Goal: Task Accomplishment & Management: Complete application form

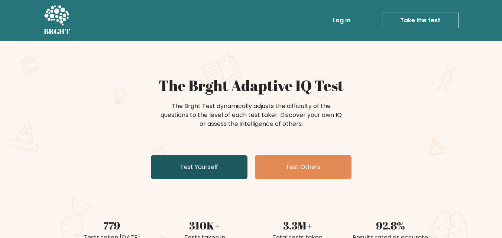
click at [204, 162] on link "Test Yourself" at bounding box center [199, 167] width 97 height 24
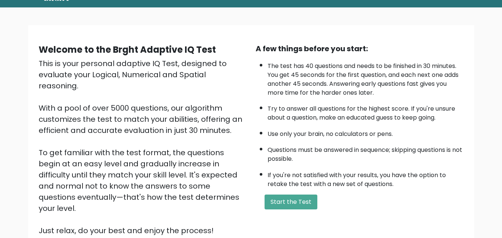
scroll to position [45, 0]
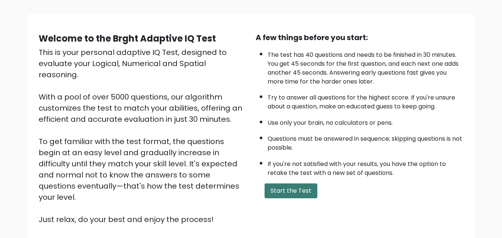
click at [293, 190] on button "Start the Test" at bounding box center [291, 191] width 53 height 15
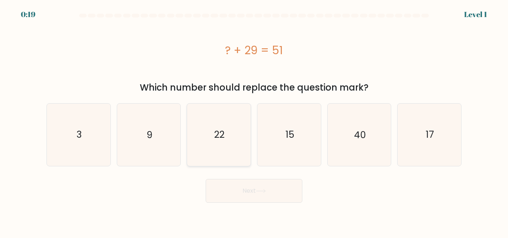
click at [219, 131] on text "22" at bounding box center [219, 134] width 10 height 13
click at [254, 121] on input "c. 22" at bounding box center [254, 120] width 0 height 2
radio input "true"
click at [240, 187] on button "Next" at bounding box center [254, 191] width 97 height 24
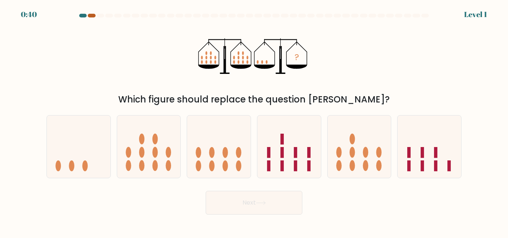
click at [91, 16] on div at bounding box center [91, 16] width 7 height 4
click at [84, 156] on icon at bounding box center [79, 146] width 64 height 52
click at [254, 121] on input "a." at bounding box center [254, 120] width 0 height 2
radio input "true"
click at [218, 203] on button "Next" at bounding box center [254, 203] width 97 height 24
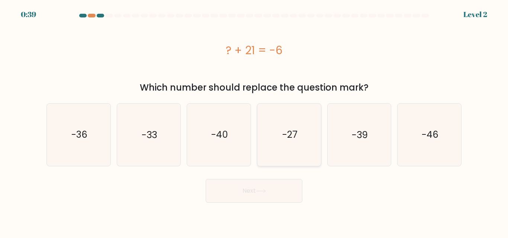
click at [286, 140] on text "-27" at bounding box center [289, 134] width 15 height 13
click at [254, 121] on input "d. -27" at bounding box center [254, 120] width 0 height 2
radio input "true"
click at [253, 196] on button "Next" at bounding box center [254, 191] width 97 height 24
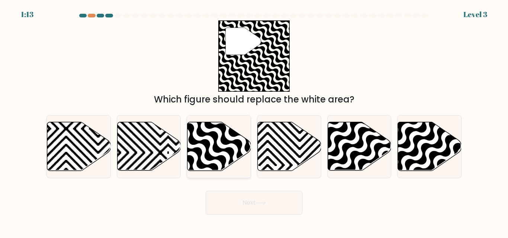
click at [219, 135] on icon at bounding box center [219, 146] width 64 height 49
click at [254, 121] on input "c." at bounding box center [254, 120] width 0 height 2
radio input "true"
click at [264, 208] on button "Next" at bounding box center [254, 203] width 97 height 24
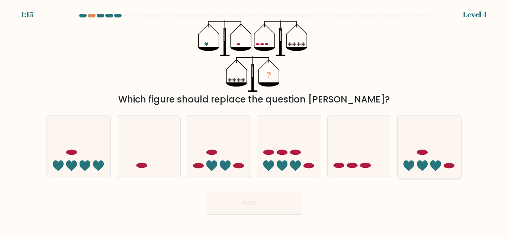
click at [424, 164] on icon at bounding box center [422, 166] width 11 height 11
click at [254, 121] on input "f." at bounding box center [254, 120] width 0 height 2
radio input "true"
click at [265, 203] on icon at bounding box center [260, 203] width 9 height 3
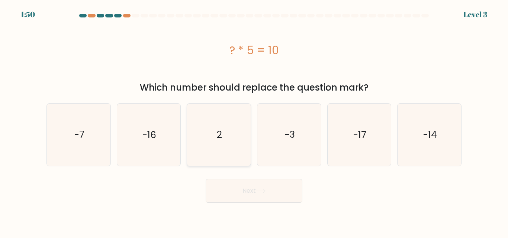
click at [213, 129] on icon "2" at bounding box center [219, 135] width 62 height 62
click at [254, 121] on input "c. 2" at bounding box center [254, 120] width 0 height 2
radio input "true"
click at [245, 195] on button "Next" at bounding box center [254, 191] width 97 height 24
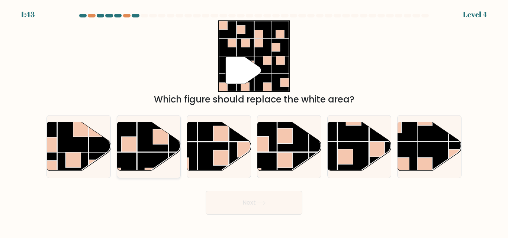
click at [142, 144] on rect at bounding box center [152, 136] width 31 height 31
click at [254, 121] on input "b." at bounding box center [254, 120] width 0 height 2
radio input "true"
click at [232, 200] on button "Next" at bounding box center [254, 203] width 97 height 24
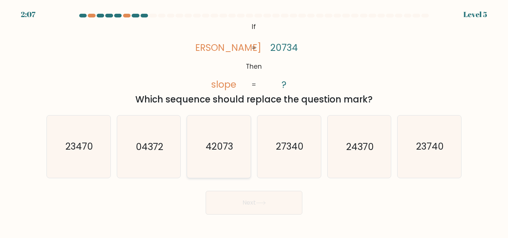
click at [219, 145] on text "42073" at bounding box center [220, 147] width 28 height 13
click at [254, 121] on input "c. 42073" at bounding box center [254, 120] width 0 height 2
radio input "true"
click at [247, 202] on button "Next" at bounding box center [254, 203] width 97 height 24
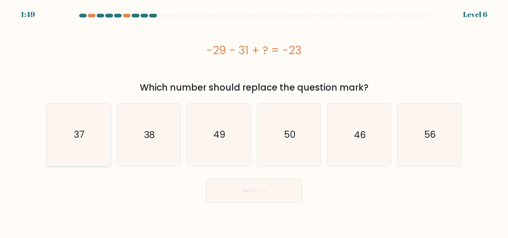
click at [81, 131] on text "37" at bounding box center [79, 134] width 10 height 13
click at [254, 121] on input "a. 37" at bounding box center [254, 120] width 0 height 2
radio input "true"
click at [240, 198] on button "Next" at bounding box center [254, 191] width 97 height 24
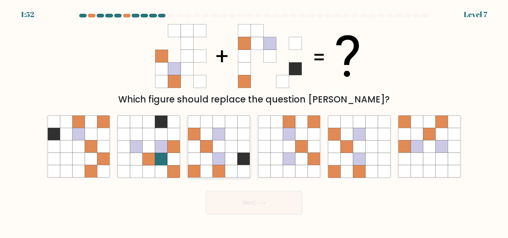
click at [212, 145] on icon at bounding box center [206, 147] width 12 height 12
click at [254, 121] on input "c." at bounding box center [254, 120] width 0 height 2
radio input "true"
click at [246, 203] on button "Next" at bounding box center [254, 203] width 97 height 24
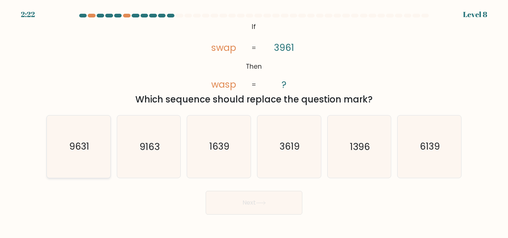
click at [80, 146] on text "9631" at bounding box center [79, 147] width 20 height 13
click at [254, 121] on input "a. 9631" at bounding box center [254, 120] width 0 height 2
radio input "true"
click at [237, 201] on button "Next" at bounding box center [254, 203] width 97 height 24
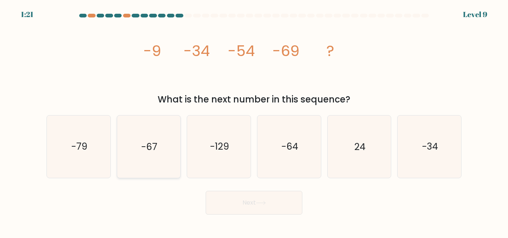
click at [160, 145] on icon "-67" at bounding box center [148, 147] width 62 height 62
click at [254, 121] on input "b. -67" at bounding box center [254, 120] width 0 height 2
radio input "true"
click at [287, 212] on button "Next" at bounding box center [254, 203] width 97 height 24
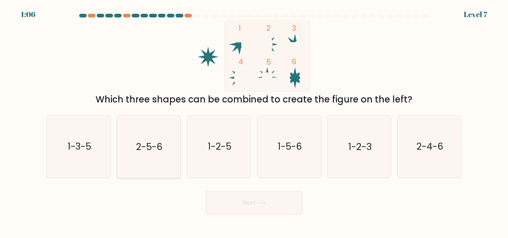
click at [145, 143] on text "2-5-6" at bounding box center [149, 147] width 26 height 13
click at [254, 121] on input "b. 2-5-6" at bounding box center [254, 120] width 0 height 2
radio input "true"
click at [227, 199] on button "Next" at bounding box center [254, 203] width 97 height 24
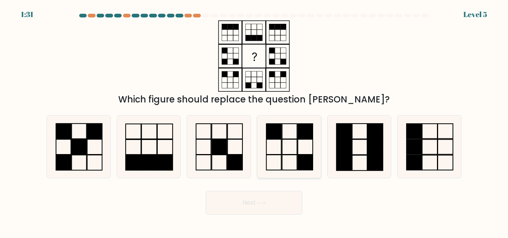
click at [287, 126] on icon at bounding box center [289, 147] width 62 height 62
click at [254, 121] on input "d." at bounding box center [254, 120] width 0 height 2
radio input "true"
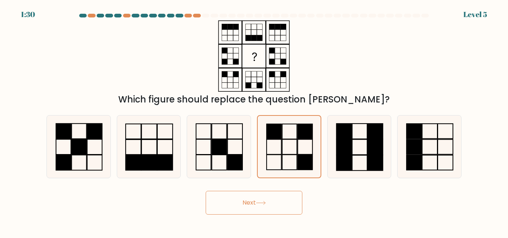
click at [263, 205] on icon at bounding box center [261, 203] width 10 height 4
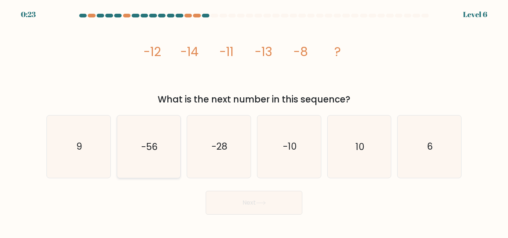
click at [154, 149] on text "-56" at bounding box center [149, 147] width 16 height 13
click at [254, 121] on input "b. -56" at bounding box center [254, 120] width 0 height 2
radio input "true"
click at [242, 205] on button "Next" at bounding box center [254, 203] width 97 height 24
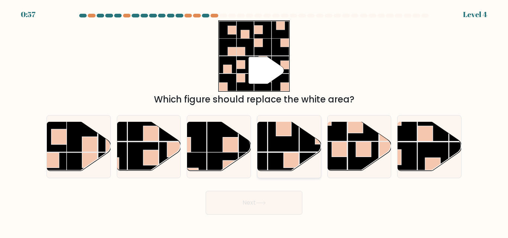
click at [278, 145] on rect at bounding box center [283, 136] width 31 height 31
click at [254, 121] on input "d." at bounding box center [254, 120] width 0 height 2
radio input "true"
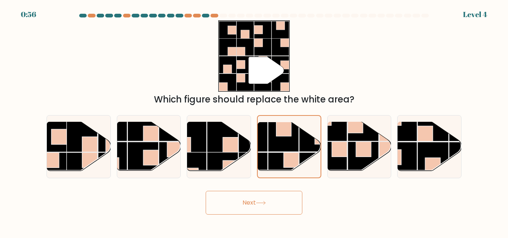
click at [287, 205] on button "Next" at bounding box center [254, 203] width 97 height 24
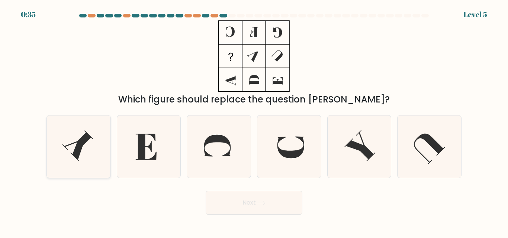
click at [77, 141] on icon at bounding box center [79, 147] width 62 height 62
click at [254, 121] on input "a." at bounding box center [254, 120] width 0 height 2
radio input "true"
click at [225, 203] on button "Next" at bounding box center [254, 203] width 97 height 24
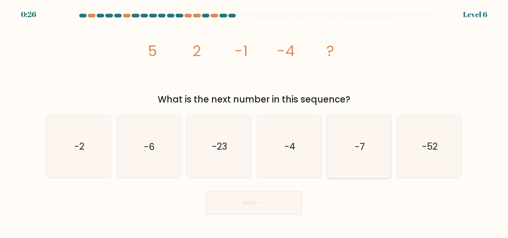
click at [369, 151] on icon "-7" at bounding box center [359, 147] width 62 height 62
click at [254, 121] on input "e. -7" at bounding box center [254, 120] width 0 height 2
radio input "true"
click at [261, 202] on icon at bounding box center [261, 203] width 10 height 4
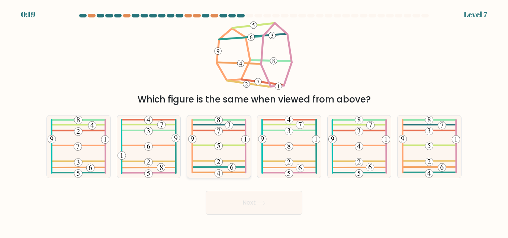
click at [217, 151] on icon at bounding box center [218, 147] width 61 height 62
click at [254, 121] on input "c." at bounding box center [254, 120] width 0 height 2
radio input "true"
click at [244, 207] on button "Next" at bounding box center [254, 203] width 97 height 24
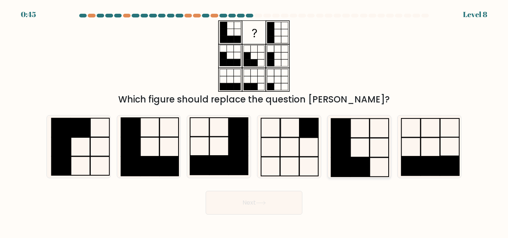
click at [363, 167] on rect at bounding box center [359, 167] width 19 height 19
click at [254, 121] on input "e." at bounding box center [254, 120] width 0 height 2
radio input "true"
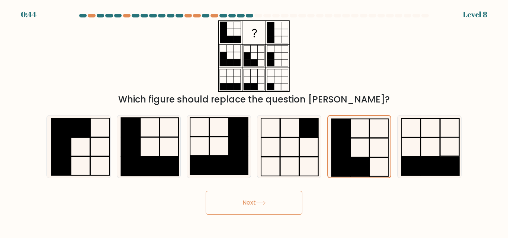
click at [273, 199] on button "Next" at bounding box center [254, 203] width 97 height 24
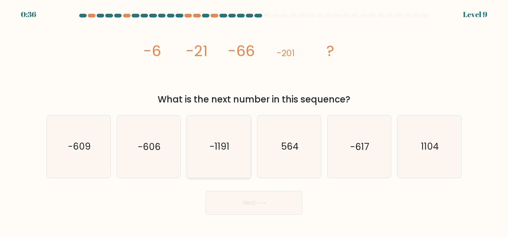
click at [226, 155] on icon "-1191" at bounding box center [219, 147] width 62 height 62
click at [254, 121] on input "c. -1191" at bounding box center [254, 120] width 0 height 2
radio input "true"
click at [236, 195] on button "Next" at bounding box center [254, 203] width 97 height 24
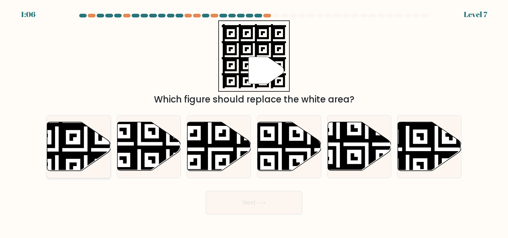
click at [65, 137] on icon at bounding box center [56, 121] width 115 height 115
click at [254, 121] on input "a." at bounding box center [254, 120] width 0 height 2
radio input "true"
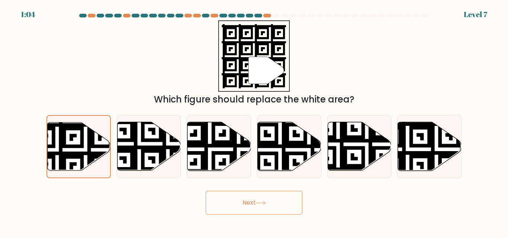
click at [224, 210] on button "Next" at bounding box center [254, 203] width 97 height 24
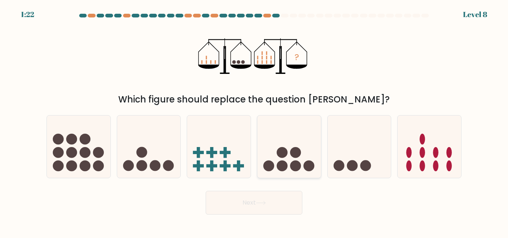
click at [289, 146] on icon at bounding box center [289, 146] width 64 height 52
click at [254, 121] on input "d." at bounding box center [254, 120] width 0 height 2
radio input "true"
click at [280, 203] on button "Next" at bounding box center [254, 203] width 97 height 24
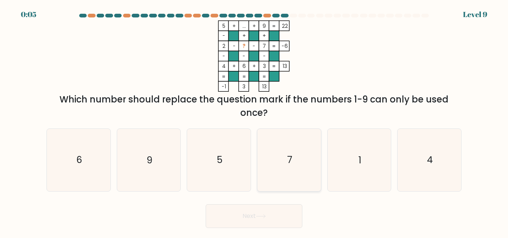
click at [285, 162] on icon "7" at bounding box center [289, 160] width 62 height 62
click at [254, 121] on input "d. 7" at bounding box center [254, 120] width 0 height 2
radio input "true"
click at [242, 226] on button "Next" at bounding box center [254, 217] width 97 height 24
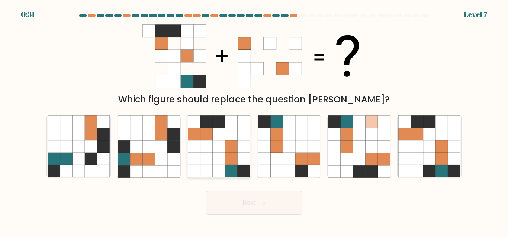
click at [235, 150] on icon at bounding box center [231, 147] width 12 height 12
click at [254, 121] on input "c." at bounding box center [254, 120] width 0 height 2
radio input "true"
click at [251, 204] on button "Next" at bounding box center [254, 203] width 97 height 24
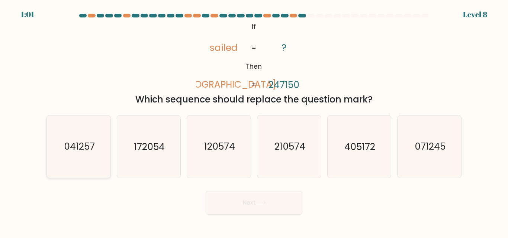
click at [83, 149] on text "041257" at bounding box center [79, 147] width 31 height 13
click at [254, 121] on input "a. 041257" at bounding box center [254, 120] width 0 height 2
radio input "true"
click at [224, 198] on button "Next" at bounding box center [254, 203] width 97 height 24
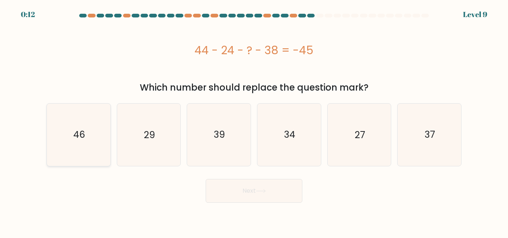
click at [96, 140] on icon "46" at bounding box center [79, 135] width 62 height 62
click at [254, 121] on input "a. 46" at bounding box center [254, 120] width 0 height 2
radio input "true"
click at [225, 187] on button "Next" at bounding box center [254, 191] width 97 height 24
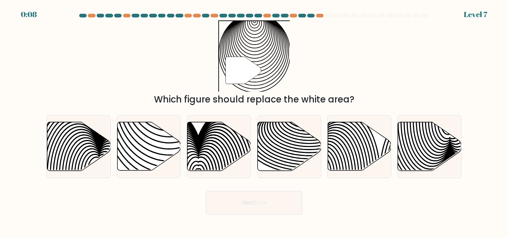
click at [225, 187] on div "Next" at bounding box center [254, 201] width 424 height 28
click at [138, 146] on icon at bounding box center [149, 146] width 64 height 49
click at [254, 121] on input "b." at bounding box center [254, 120] width 0 height 2
radio input "true"
click at [247, 209] on button "Next" at bounding box center [254, 203] width 97 height 24
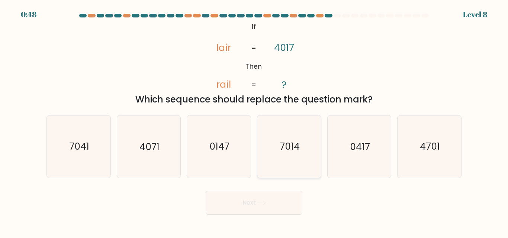
click at [283, 143] on text "7014" at bounding box center [290, 147] width 20 height 13
click at [254, 121] on input "d. 7014" at bounding box center [254, 120] width 0 height 2
radio input "true"
click at [281, 201] on button "Next" at bounding box center [254, 203] width 97 height 24
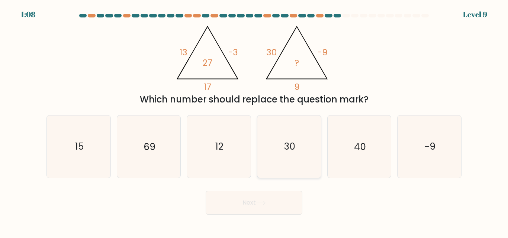
click at [287, 146] on text "30" at bounding box center [289, 147] width 11 height 13
click at [254, 121] on input "d. 30" at bounding box center [254, 120] width 0 height 2
radio input "true"
click at [265, 203] on icon at bounding box center [260, 203] width 9 height 3
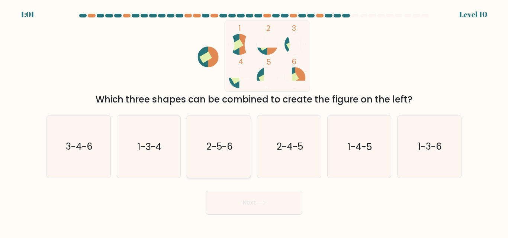
click at [215, 153] on text "2-5-6" at bounding box center [219, 147] width 26 height 13
click at [254, 121] on input "c. 2-5-6" at bounding box center [254, 120] width 0 height 2
radio input "true"
click at [233, 203] on button "Next" at bounding box center [254, 203] width 97 height 24
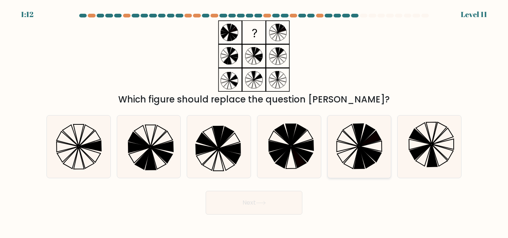
click at [356, 141] on icon at bounding box center [359, 147] width 62 height 62
click at [254, 121] on input "e." at bounding box center [254, 120] width 0 height 2
radio input "true"
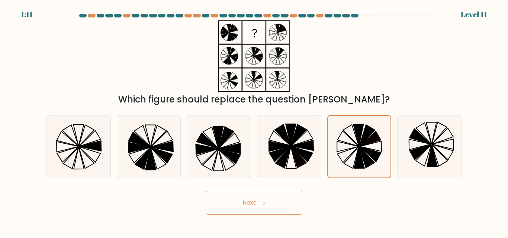
click at [277, 205] on button "Next" at bounding box center [254, 203] width 97 height 24
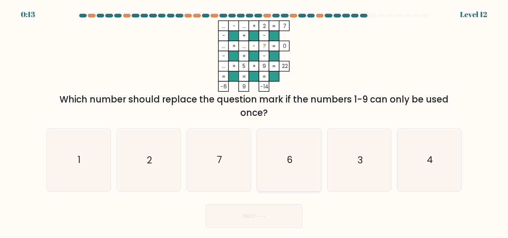
click at [288, 162] on text "6" at bounding box center [290, 160] width 6 height 13
click at [254, 121] on input "d. 6" at bounding box center [254, 120] width 0 height 2
radio input "true"
click at [262, 218] on icon at bounding box center [261, 217] width 10 height 4
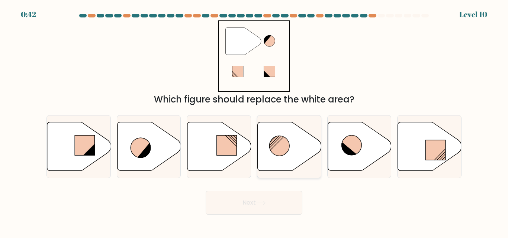
click at [282, 146] on circle at bounding box center [279, 146] width 20 height 20
click at [254, 121] on input "d." at bounding box center [254, 120] width 0 height 2
radio input "true"
click at [266, 202] on icon at bounding box center [261, 203] width 10 height 4
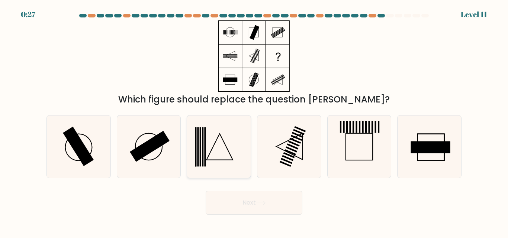
click at [222, 142] on icon at bounding box center [219, 147] width 62 height 62
click at [254, 121] on input "c." at bounding box center [254, 120] width 0 height 2
radio input "true"
click at [264, 208] on button "Next" at bounding box center [254, 203] width 97 height 24
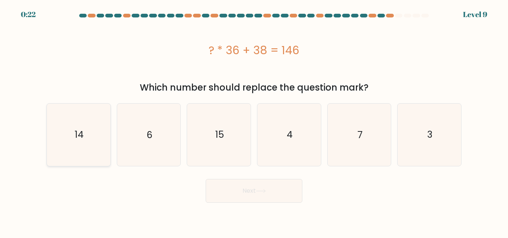
click at [82, 132] on text "14" at bounding box center [79, 134] width 9 height 13
click at [254, 121] on input "a. 14" at bounding box center [254, 120] width 0 height 2
radio input "true"
click at [237, 199] on button "Next" at bounding box center [254, 191] width 97 height 24
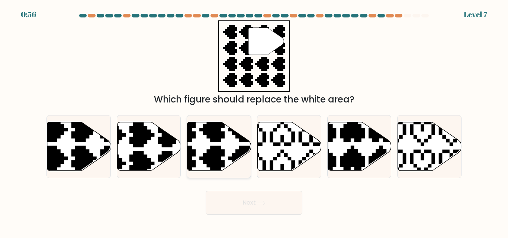
click at [211, 150] on icon at bounding box center [198, 173] width 112 height 112
click at [254, 121] on input "c." at bounding box center [254, 120] width 0 height 2
radio input "true"
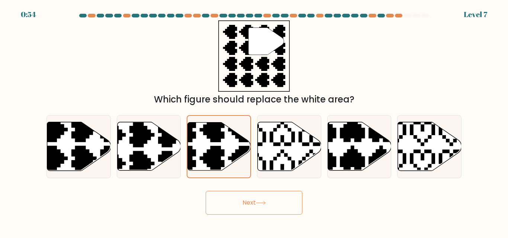
click at [250, 199] on button "Next" at bounding box center [254, 203] width 97 height 24
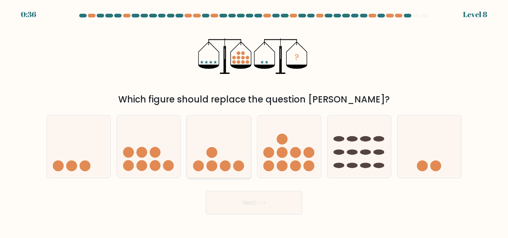
click at [216, 157] on icon at bounding box center [219, 146] width 64 height 52
click at [254, 121] on input "c." at bounding box center [254, 120] width 0 height 2
radio input "true"
click at [247, 206] on button "Next" at bounding box center [254, 203] width 97 height 24
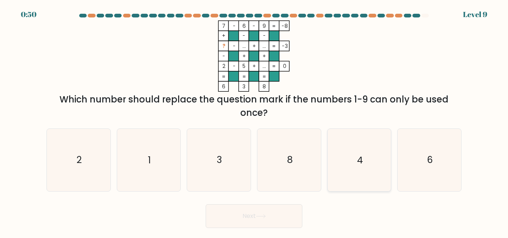
click at [358, 158] on text "4" at bounding box center [360, 160] width 6 height 13
click at [254, 121] on input "e. 4" at bounding box center [254, 120] width 0 height 2
radio input "true"
click at [274, 216] on button "Next" at bounding box center [254, 217] width 97 height 24
click at [280, 215] on button "Next" at bounding box center [254, 217] width 97 height 24
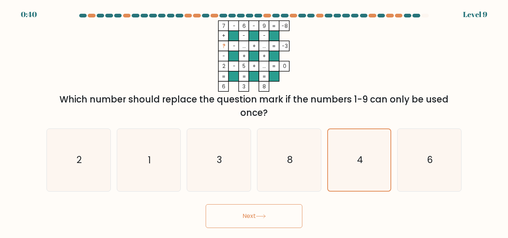
click at [280, 215] on button "Next" at bounding box center [254, 217] width 97 height 24
click at [346, 139] on icon "4" at bounding box center [358, 159] width 61 height 61
click at [254, 121] on input "e. 4" at bounding box center [254, 120] width 0 height 2
click at [256, 219] on button "Next" at bounding box center [254, 217] width 97 height 24
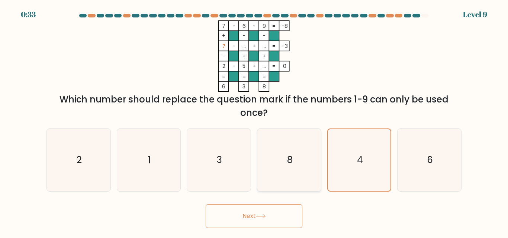
click at [296, 156] on icon "8" at bounding box center [289, 160] width 62 height 62
click at [254, 121] on input "d. 8" at bounding box center [254, 120] width 0 height 2
radio input "true"
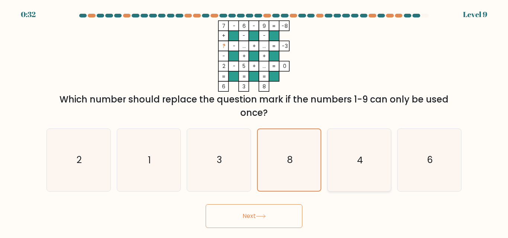
click at [338, 145] on icon "4" at bounding box center [359, 160] width 62 height 62
click at [254, 121] on input "e. 4" at bounding box center [254, 120] width 0 height 2
radio input "true"
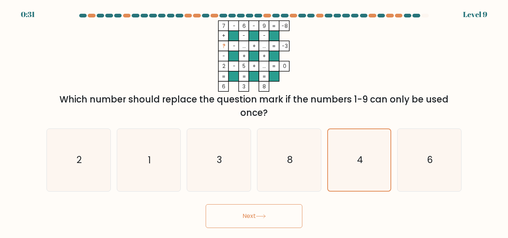
click at [254, 221] on button "Next" at bounding box center [254, 217] width 97 height 24
click at [283, 213] on button "Next" at bounding box center [254, 217] width 97 height 24
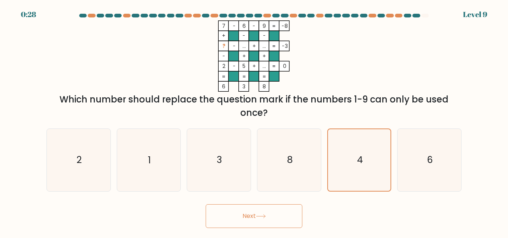
click at [283, 213] on button "Next" at bounding box center [254, 217] width 97 height 24
click at [282, 213] on button "Next" at bounding box center [254, 217] width 97 height 24
click at [239, 225] on button "Next" at bounding box center [254, 217] width 97 height 24
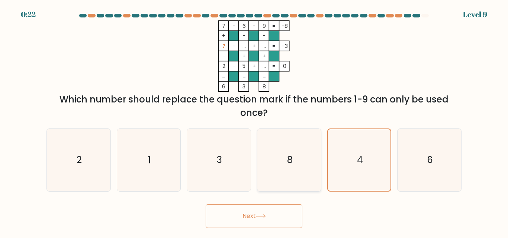
click at [291, 145] on icon "8" at bounding box center [289, 160] width 62 height 62
click at [254, 121] on input "d. 8" at bounding box center [254, 120] width 0 height 2
radio input "true"
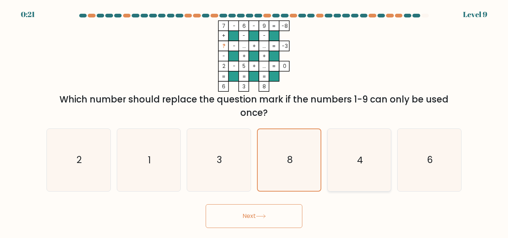
click at [346, 145] on icon "4" at bounding box center [359, 160] width 62 height 62
click at [254, 121] on input "e. 4" at bounding box center [254, 120] width 0 height 2
radio input "true"
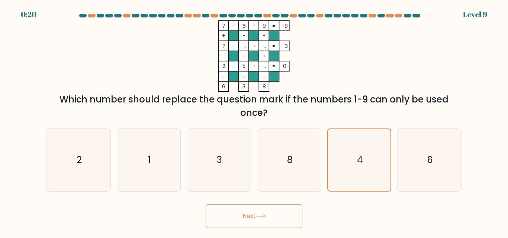
click at [260, 210] on button "Next" at bounding box center [254, 217] width 97 height 24
click at [206, 205] on button "Next" at bounding box center [254, 217] width 97 height 24
click at [260, 210] on button "Next" at bounding box center [254, 217] width 97 height 24
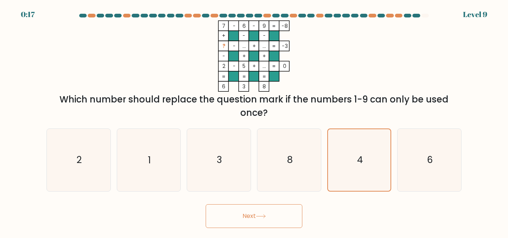
click at [260, 210] on button "Next" at bounding box center [254, 217] width 97 height 24
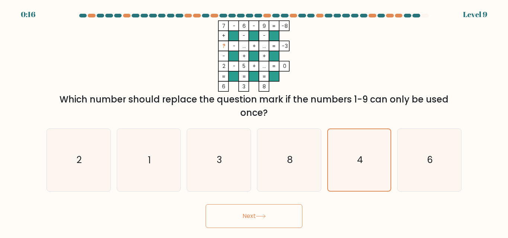
click at [206, 205] on button "Next" at bounding box center [254, 217] width 97 height 24
click at [261, 214] on button "Next" at bounding box center [254, 217] width 97 height 24
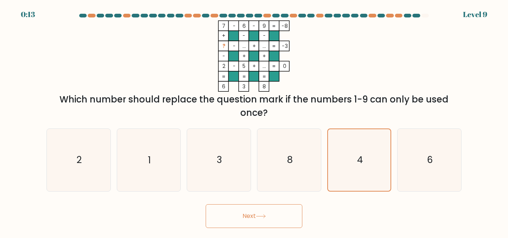
click at [261, 214] on button "Next" at bounding box center [254, 217] width 97 height 24
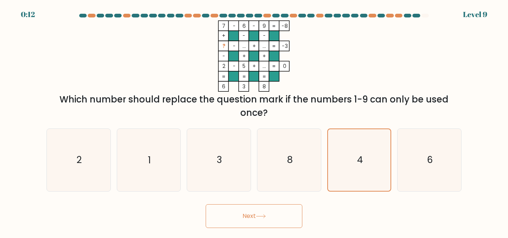
click at [261, 214] on button "Next" at bounding box center [254, 217] width 97 height 24
click at [261, 215] on icon at bounding box center [261, 217] width 10 height 4
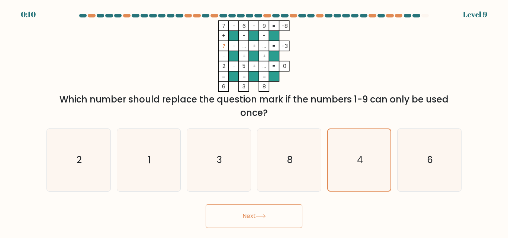
click at [261, 215] on icon at bounding box center [261, 217] width 10 height 4
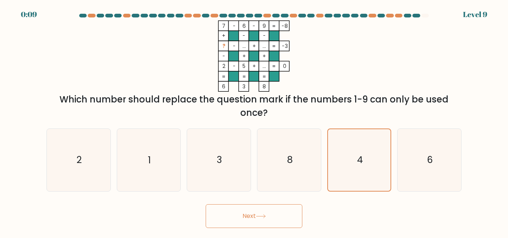
click at [261, 215] on icon at bounding box center [261, 217] width 10 height 4
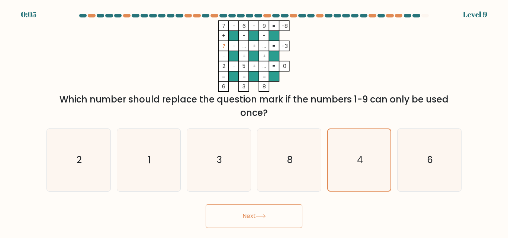
click at [261, 215] on icon at bounding box center [261, 217] width 10 height 4
click at [206, 205] on button "Next" at bounding box center [254, 217] width 97 height 24
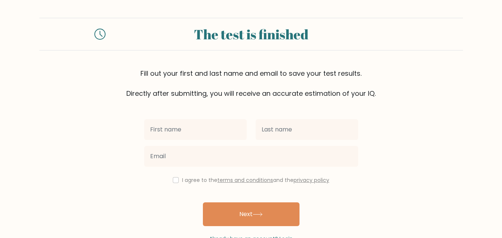
type input "d"
type input "Disha"
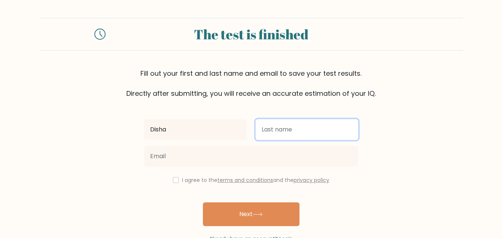
click at [261, 129] on input "text" at bounding box center [307, 129] width 103 height 21
type input "Pandey"
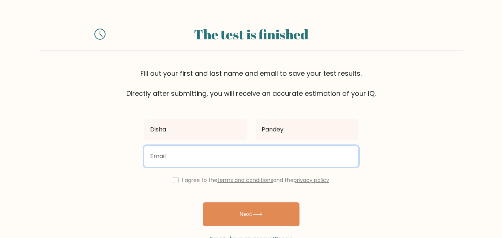
click at [222, 155] on input "email" at bounding box center [251, 156] width 214 height 21
type input "[EMAIL_ADDRESS][DOMAIN_NAME]"
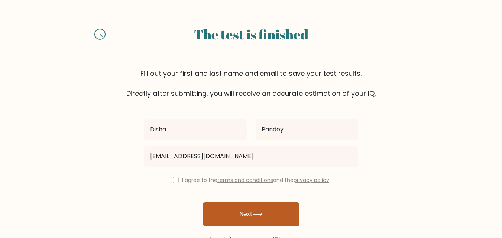
click at [236, 209] on button "Next" at bounding box center [251, 215] width 97 height 24
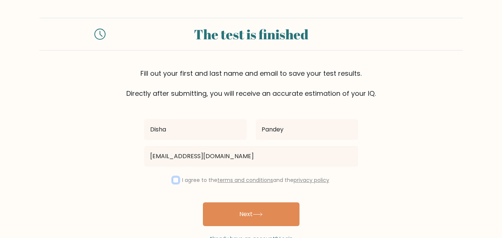
click at [174, 181] on input "checkbox" at bounding box center [176, 180] width 6 height 6
checkbox input "true"
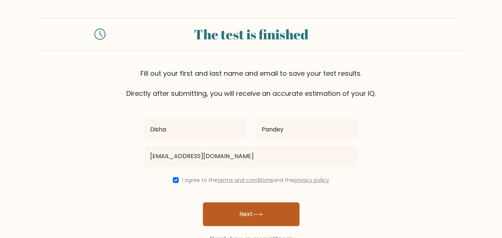
click at [223, 212] on button "Next" at bounding box center [251, 215] width 97 height 24
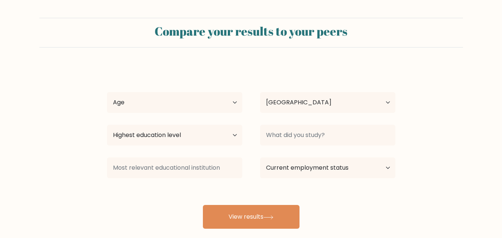
select select "IN"
click at [150, 106] on select "Age Under [DEMOGRAPHIC_DATA] [DEMOGRAPHIC_DATA] [DEMOGRAPHIC_DATA] [DEMOGRAPHIC…" at bounding box center [174, 102] width 135 height 21
select select "18_24"
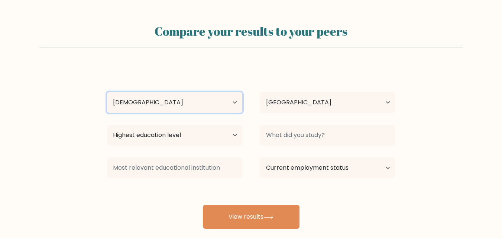
click at [107, 92] on select "Age Under [DEMOGRAPHIC_DATA] [DEMOGRAPHIC_DATA] [DEMOGRAPHIC_DATA] [DEMOGRAPHIC…" at bounding box center [174, 102] width 135 height 21
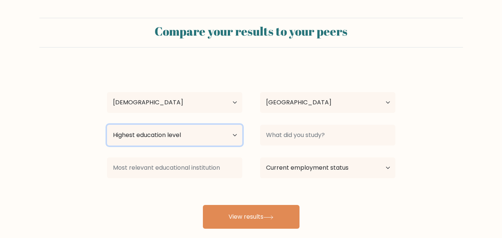
click at [191, 134] on select "Highest education level No schooling Primary Lower Secondary Upper Secondary Oc…" at bounding box center [174, 135] width 135 height 21
select select "bachelors_degree"
click at [107, 125] on select "Highest education level No schooling Primary Lower Secondary Upper Secondary Oc…" at bounding box center [174, 135] width 135 height 21
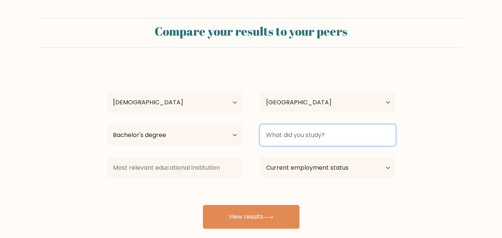
click at [270, 136] on input at bounding box center [327, 135] width 135 height 21
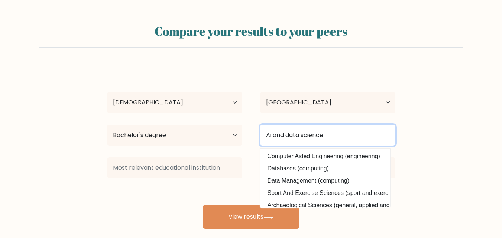
click at [304, 139] on input "Ai and data science" at bounding box center [327, 135] width 135 height 21
click at [343, 134] on input "Ai and data science" at bounding box center [327, 135] width 135 height 21
type input "Ai and data science"
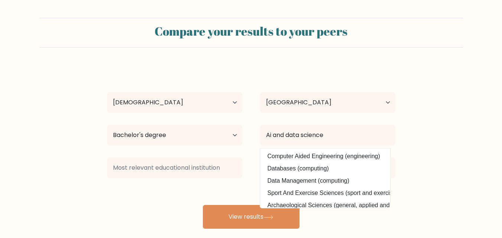
click at [390, 181] on div "Current employment status Employed Student Retired Other / prefer not to answer" at bounding box center [327, 168] width 153 height 27
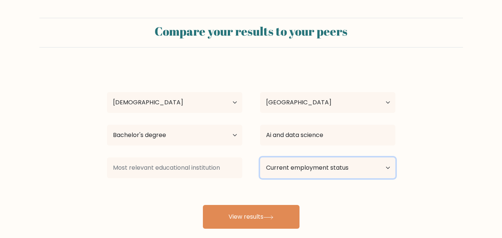
click at [321, 167] on select "Current employment status Employed Student Retired Other / prefer not to answer" at bounding box center [327, 168] width 135 height 21
select select "other"
click at [260, 158] on select "Current employment status Employed Student Retired Other / prefer not to answer" at bounding box center [327, 168] width 135 height 21
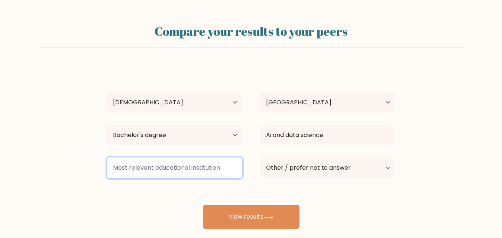
click at [142, 168] on input at bounding box center [174, 168] width 135 height 21
type input "m"
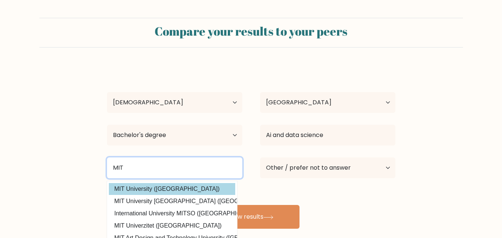
type input "MIT"
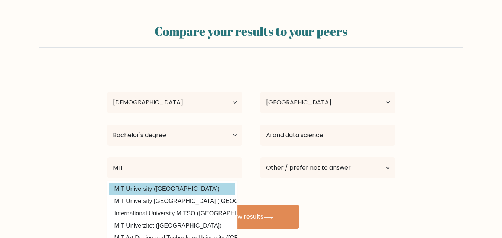
click at [147, 186] on div "Disha Pandey Age Under 18 years old 18-24 years old 25-34 years old 35-44 years…" at bounding box center [251, 147] width 297 height 164
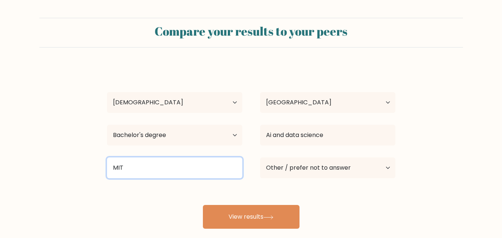
click at [133, 169] on input "MIT" at bounding box center [174, 168] width 135 height 21
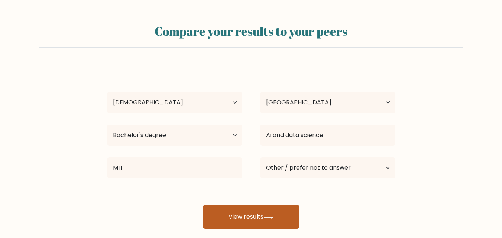
click at [232, 213] on button "View results" at bounding box center [251, 217] width 97 height 24
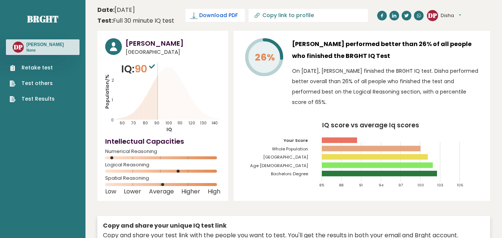
click at [195, 17] on icon at bounding box center [193, 15] width 3 height 6
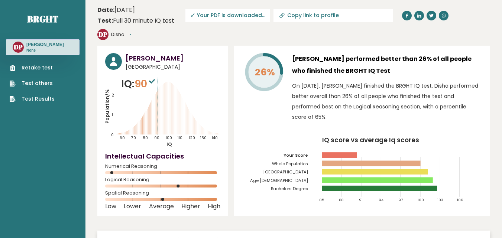
click at [442, 15] on icon at bounding box center [444, 15] width 4 height 4
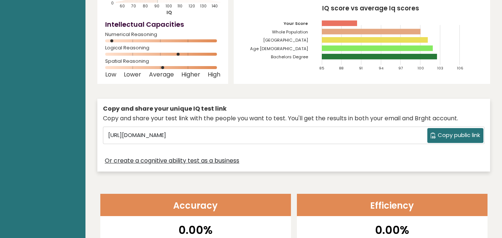
scroll to position [134, 0]
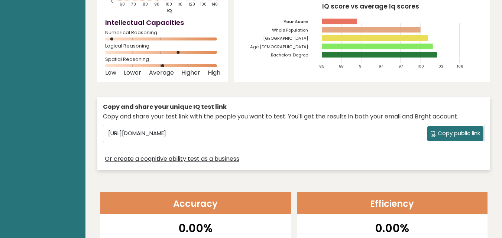
click at [438, 129] on span "Copy public link" at bounding box center [459, 133] width 42 height 9
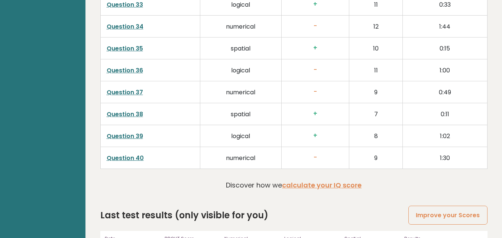
scroll to position [1914, 0]
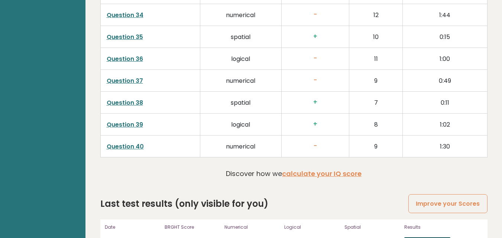
click at [418, 238] on link "View results" at bounding box center [428, 243] width 46 height 10
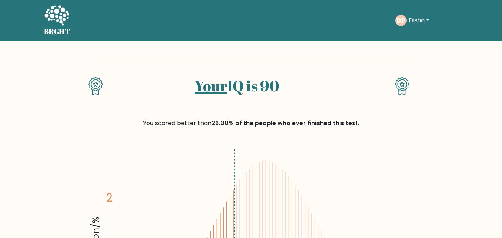
click at [398, 82] on icon at bounding box center [402, 86] width 15 height 19
click at [421, 19] on button "Disha" at bounding box center [419, 21] width 25 height 10
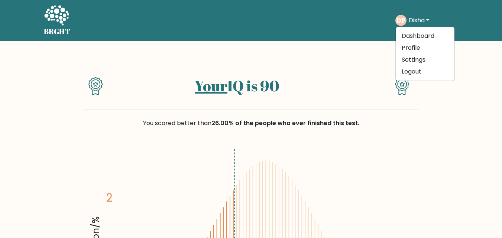
click at [444, 18] on div "DP Disha Dashboard Profile Settings Logout" at bounding box center [427, 20] width 63 height 17
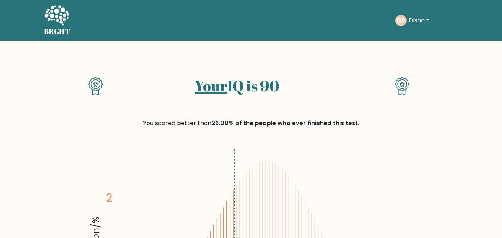
click at [213, 91] on link "Your" at bounding box center [211, 86] width 33 height 20
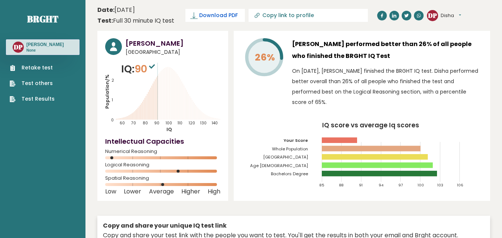
click at [213, 17] on span "Download PDF" at bounding box center [218, 16] width 39 height 8
